Goal: Task Accomplishment & Management: Manage account settings

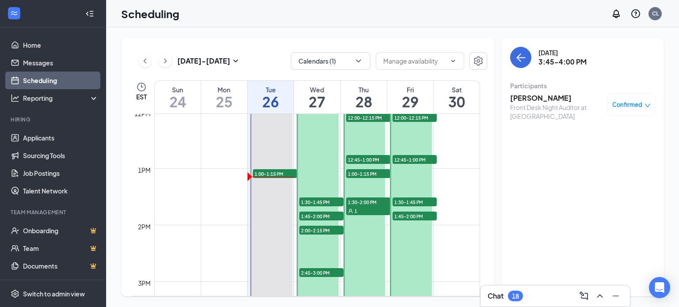
scroll to position [641, 0]
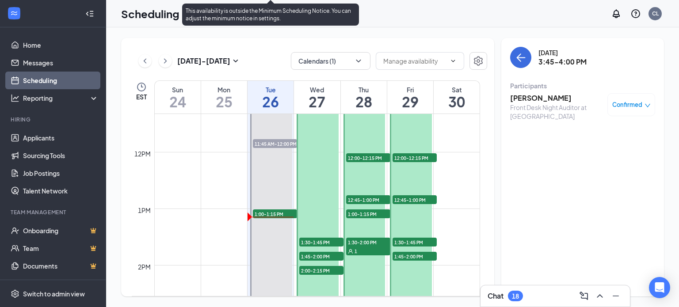
click at [263, 214] on span "1:00-1:15 PM" at bounding box center [275, 213] width 44 height 9
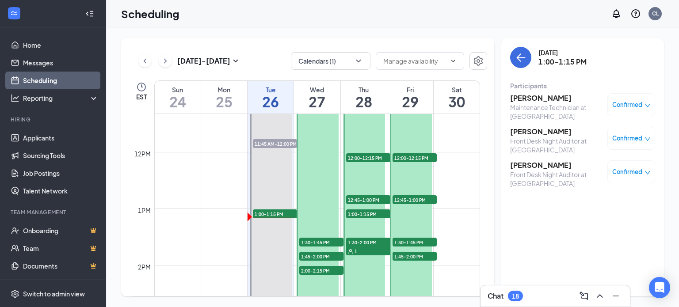
click at [647, 110] on div "Confirmed" at bounding box center [631, 104] width 48 height 23
click at [646, 106] on icon "down" at bounding box center [647, 105] width 6 height 6
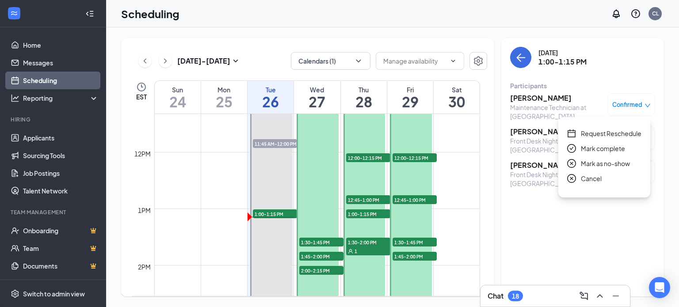
click at [588, 148] on span "Mark complete" at bounding box center [602, 149] width 44 height 10
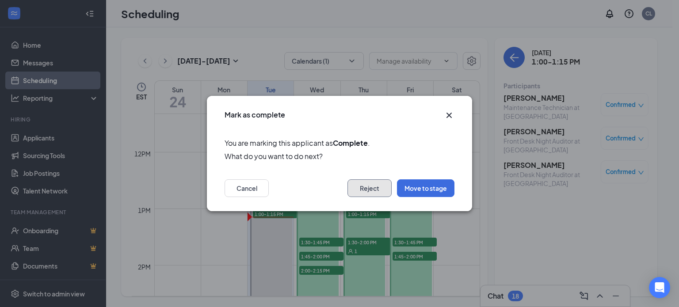
click at [363, 189] on button "Reject" at bounding box center [369, 188] width 44 height 18
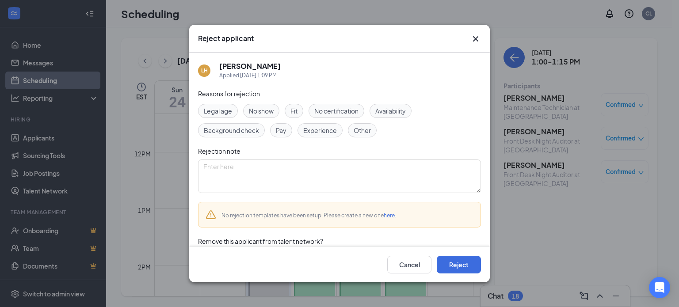
click at [295, 109] on span "Fit" at bounding box center [293, 111] width 7 height 10
click at [283, 130] on span "Pay" at bounding box center [281, 130] width 11 height 10
click at [278, 169] on textarea at bounding box center [339, 176] width 283 height 34
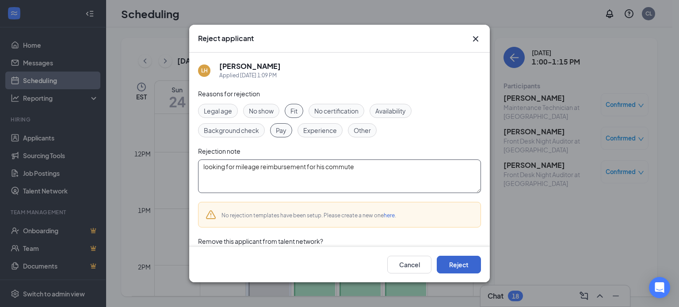
type textarea "looking for mileage reimbursement for his commute"
click at [445, 261] on button "Reject" at bounding box center [458, 265] width 44 height 18
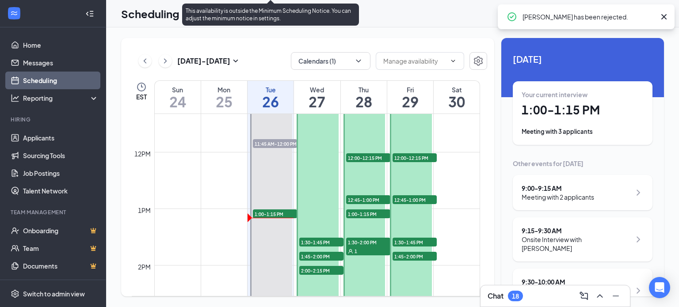
click at [281, 212] on span "1:00-1:15 PM" at bounding box center [275, 213] width 44 height 9
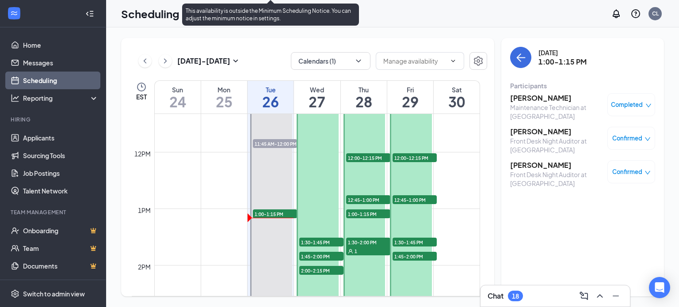
click at [265, 146] on span "11:45 AM-12:00 PM" at bounding box center [275, 143] width 44 height 9
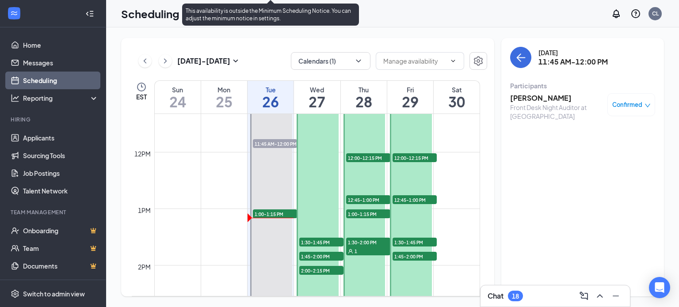
click at [279, 216] on span "1:00-1:15 PM" at bounding box center [275, 213] width 44 height 9
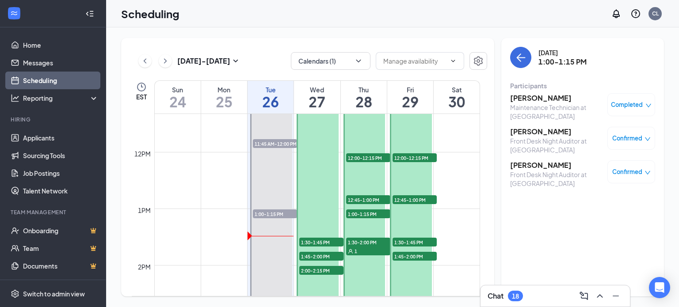
click at [650, 178] on div "Confirmed" at bounding box center [631, 171] width 48 height 23
click at [647, 174] on icon "down" at bounding box center [647, 173] width 5 height 4
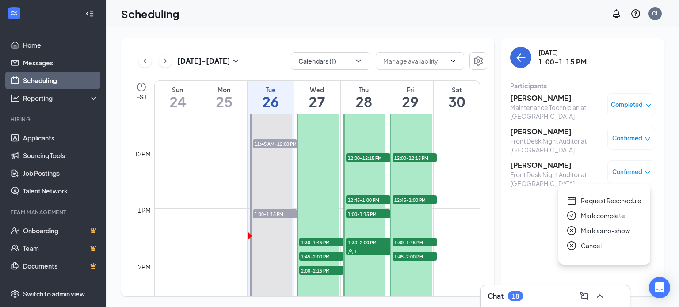
click at [603, 218] on span "Mark complete" at bounding box center [602, 216] width 44 height 10
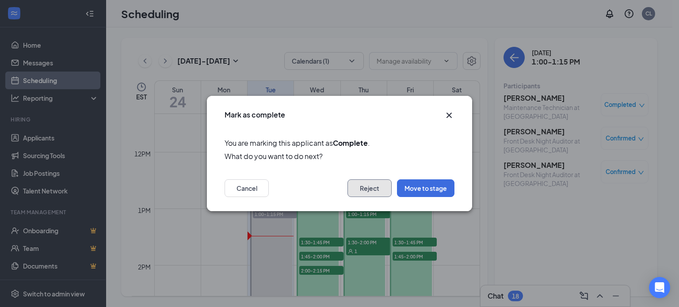
click at [366, 190] on button "Reject" at bounding box center [369, 188] width 44 height 18
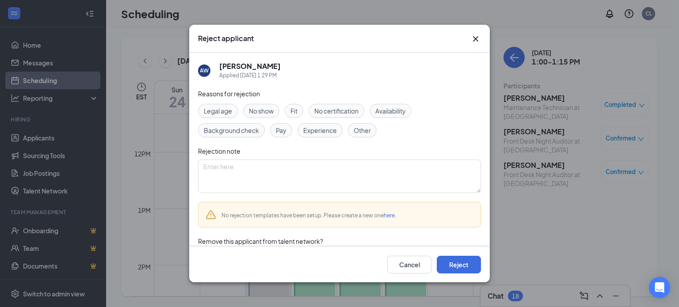
click at [296, 110] on span "Fit" at bounding box center [293, 111] width 7 height 10
click at [450, 262] on button "Reject" at bounding box center [458, 265] width 44 height 18
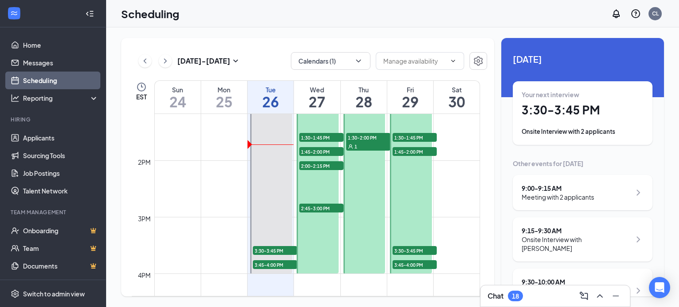
scroll to position [748, 0]
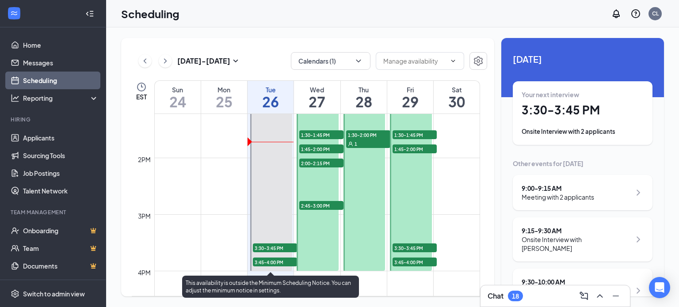
click at [265, 249] on span "3:30-3:45 PM" at bounding box center [275, 247] width 44 height 9
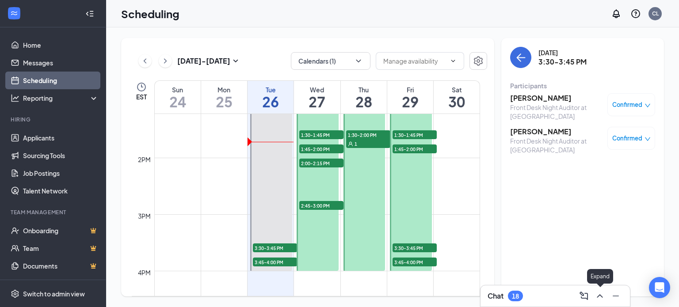
click at [602, 299] on icon "ChevronUp" at bounding box center [599, 296] width 11 height 11
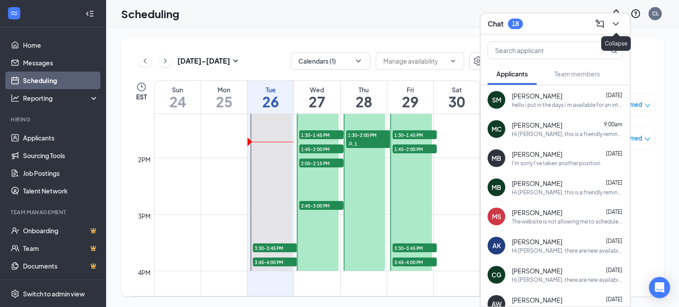
click at [614, 29] on icon "ChevronDown" at bounding box center [615, 24] width 11 height 11
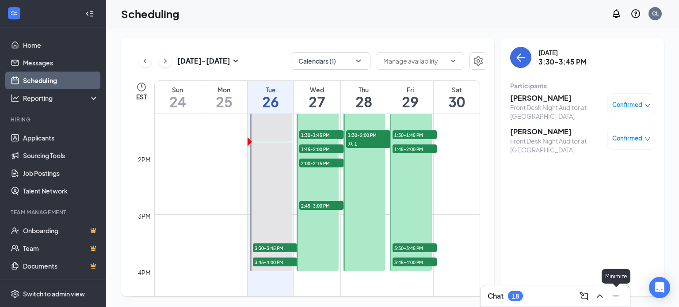
click at [613, 297] on icon "Minimize" at bounding box center [615, 296] width 11 height 11
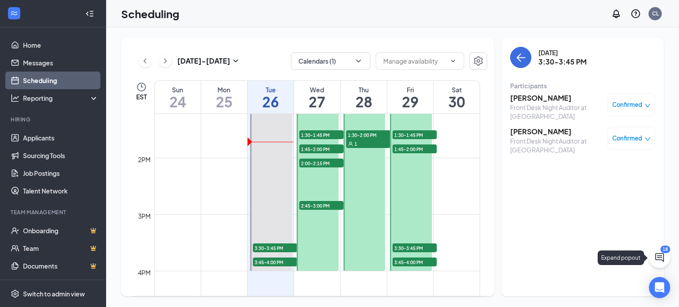
click at [658, 258] on icon "ChatActive" at bounding box center [659, 257] width 11 height 11
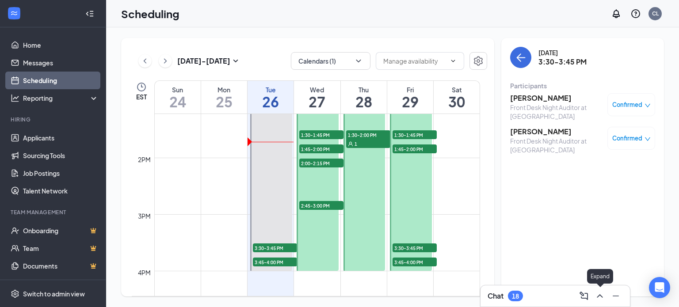
click at [593, 293] on button at bounding box center [599, 296] width 14 height 14
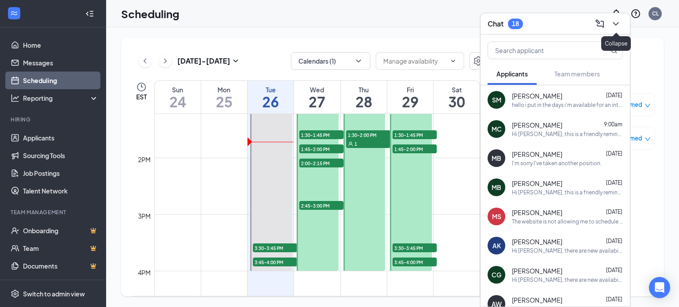
click at [618, 29] on icon "ChevronDown" at bounding box center [615, 24] width 11 height 11
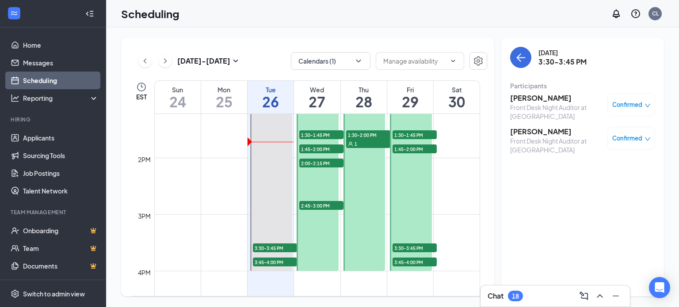
click at [541, 237] on div "[DATE] 3:30-3:45 PM Participants [PERSON_NAME] Front Desk Night Auditor at [GEO…" at bounding box center [582, 167] width 163 height 258
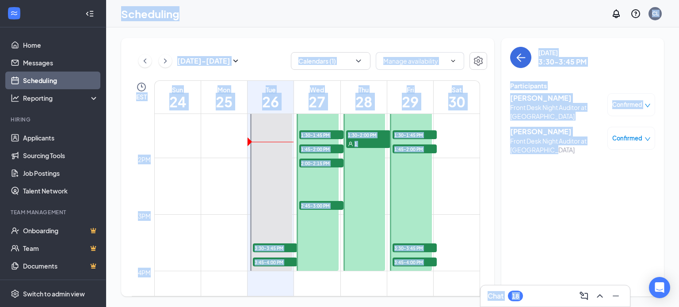
drag, startPoint x: 573, startPoint y: 242, endPoint x: 115, endPoint y: 1, distance: 517.3
click at [115, 1] on div "Scheduling CL Chat [DATE] - [DATE] Calendars (1) EST Sun 24 Mon 25 Tue 26 Wed 2…" at bounding box center [392, 153] width 573 height 307
click at [115, 1] on div "Scheduling CL" at bounding box center [392, 13] width 573 height 27
drag, startPoint x: 116, startPoint y: 14, endPoint x: 594, endPoint y: 270, distance: 542.1
click at [594, 270] on div "Scheduling CL Chat [DATE] - [DATE] Calendars (1) EST Sun 24 Mon 25 Tue 26 Wed 2…" at bounding box center [392, 153] width 573 height 307
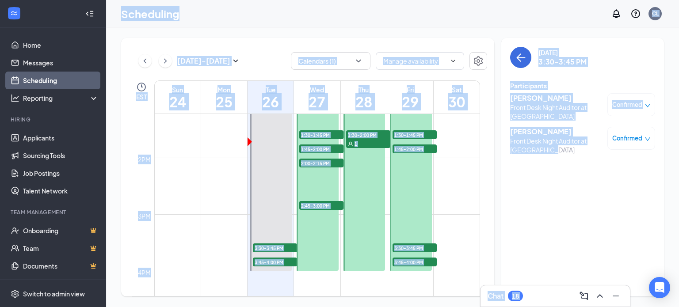
click at [594, 270] on div "[DATE] 3:30-3:45 PM Participants [PERSON_NAME] Front Desk Night Auditor at [GEO…" at bounding box center [582, 167] width 163 height 258
drag, startPoint x: 611, startPoint y: 266, endPoint x: 120, endPoint y: 10, distance: 553.7
click at [120, 10] on div "Scheduling CL Chat [DATE] - [DATE] Calendars (1) EST Sun 24 Mon 25 Tue 26 Wed 2…" at bounding box center [392, 153] width 573 height 307
click at [120, 10] on div "Scheduling CL" at bounding box center [392, 13] width 573 height 27
drag, startPoint x: 120, startPoint y: 10, endPoint x: 571, endPoint y: 228, distance: 500.9
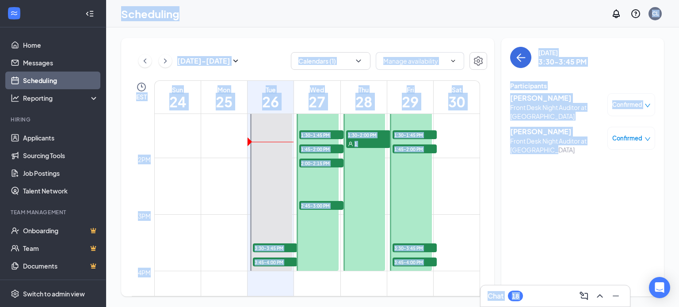
click at [571, 228] on div "Scheduling CL Chat [DATE] - [DATE] Calendars (1) EST Sun 24 Mon 25 Tue 26 Wed 2…" at bounding box center [392, 153] width 573 height 307
click at [571, 228] on div "[DATE] 3:30-3:45 PM Participants [PERSON_NAME] Front Desk Night Auditor at [GEO…" at bounding box center [582, 167] width 163 height 258
drag, startPoint x: 586, startPoint y: 241, endPoint x: 121, endPoint y: 8, distance: 520.0
click at [121, 8] on div "Scheduling CL Chat [DATE] - [DATE] Calendars (1) EST Sun 24 Mon 25 Tue 26 Wed 2…" at bounding box center [392, 153] width 573 height 307
click at [121, 8] on h1 "Scheduling" at bounding box center [150, 13] width 58 height 15
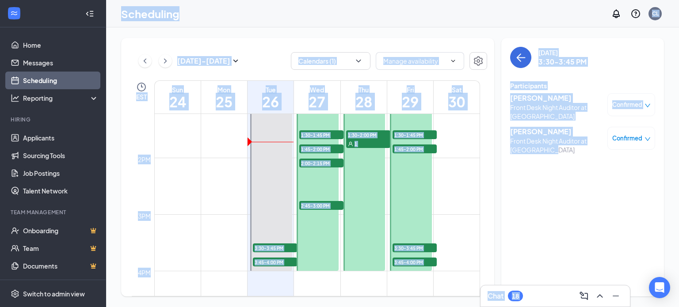
drag, startPoint x: 121, startPoint y: 8, endPoint x: 585, endPoint y: 255, distance: 525.7
click at [585, 255] on div "Scheduling CL Chat [DATE] - [DATE] Calendars (1) EST Sun 24 Mon 25 Tue 26 Wed 2…" at bounding box center [392, 153] width 573 height 307
click at [527, 220] on div "[DATE] 3:30-3:45 PM Participants [PERSON_NAME] Front Desk Night Auditor at [GEO…" at bounding box center [582, 167] width 163 height 258
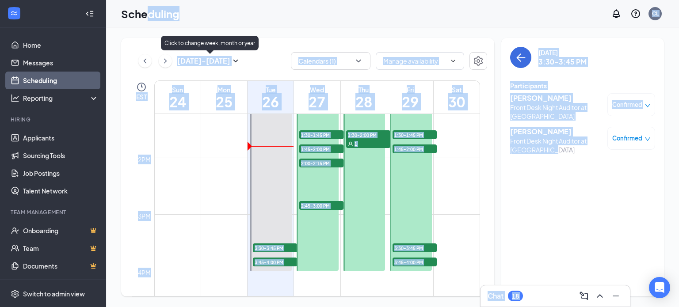
drag, startPoint x: 558, startPoint y: 284, endPoint x: 143, endPoint y: 26, distance: 488.9
click at [143, 26] on div "Scheduling CL Chat [DATE] - [DATE] Calendars (1) EST Sun 24 Mon 25 Tue 26 Wed 2…" at bounding box center [392, 153] width 573 height 307
click at [143, 26] on div "Scheduling CL" at bounding box center [392, 13] width 573 height 27
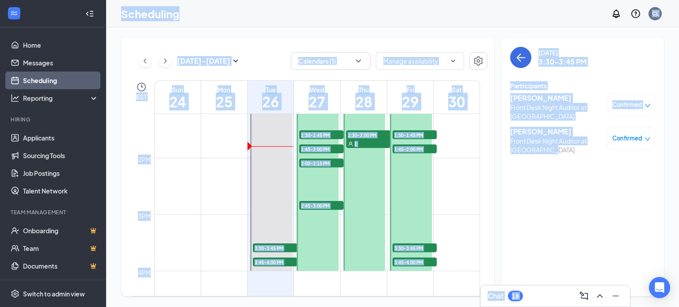
drag, startPoint x: 121, startPoint y: 17, endPoint x: 595, endPoint y: 208, distance: 511.6
click at [595, 208] on div "Scheduling CL Chat [DATE] - [DATE] Calendars (1) EST Sun 24 Mon 25 Tue 26 Wed 2…" at bounding box center [392, 153] width 573 height 307
click at [595, 208] on div "[DATE] 3:30-3:45 PM Participants [PERSON_NAME] Front Desk Night Auditor at [GEO…" at bounding box center [582, 167] width 163 height 258
drag, startPoint x: 589, startPoint y: 201, endPoint x: 121, endPoint y: 19, distance: 502.8
click at [121, 19] on div "Scheduling CL Chat [DATE] - [DATE] Calendars (1) EST Sun 24 Mon 25 Tue 26 Wed 2…" at bounding box center [392, 153] width 573 height 307
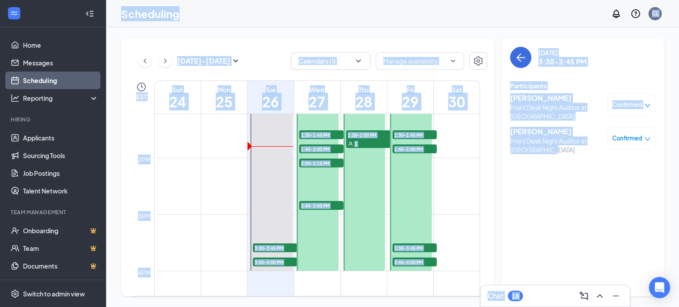
click at [121, 19] on h1 "Scheduling" at bounding box center [150, 13] width 58 height 15
drag, startPoint x: 122, startPoint y: 14, endPoint x: 658, endPoint y: 178, distance: 560.5
click at [658, 178] on div "Scheduling CL Chat [DATE] - [DATE] Calendars (1) EST Sun 24 Mon 25 Tue 26 Wed 2…" at bounding box center [392, 153] width 573 height 307
